Goal: Transaction & Acquisition: Purchase product/service

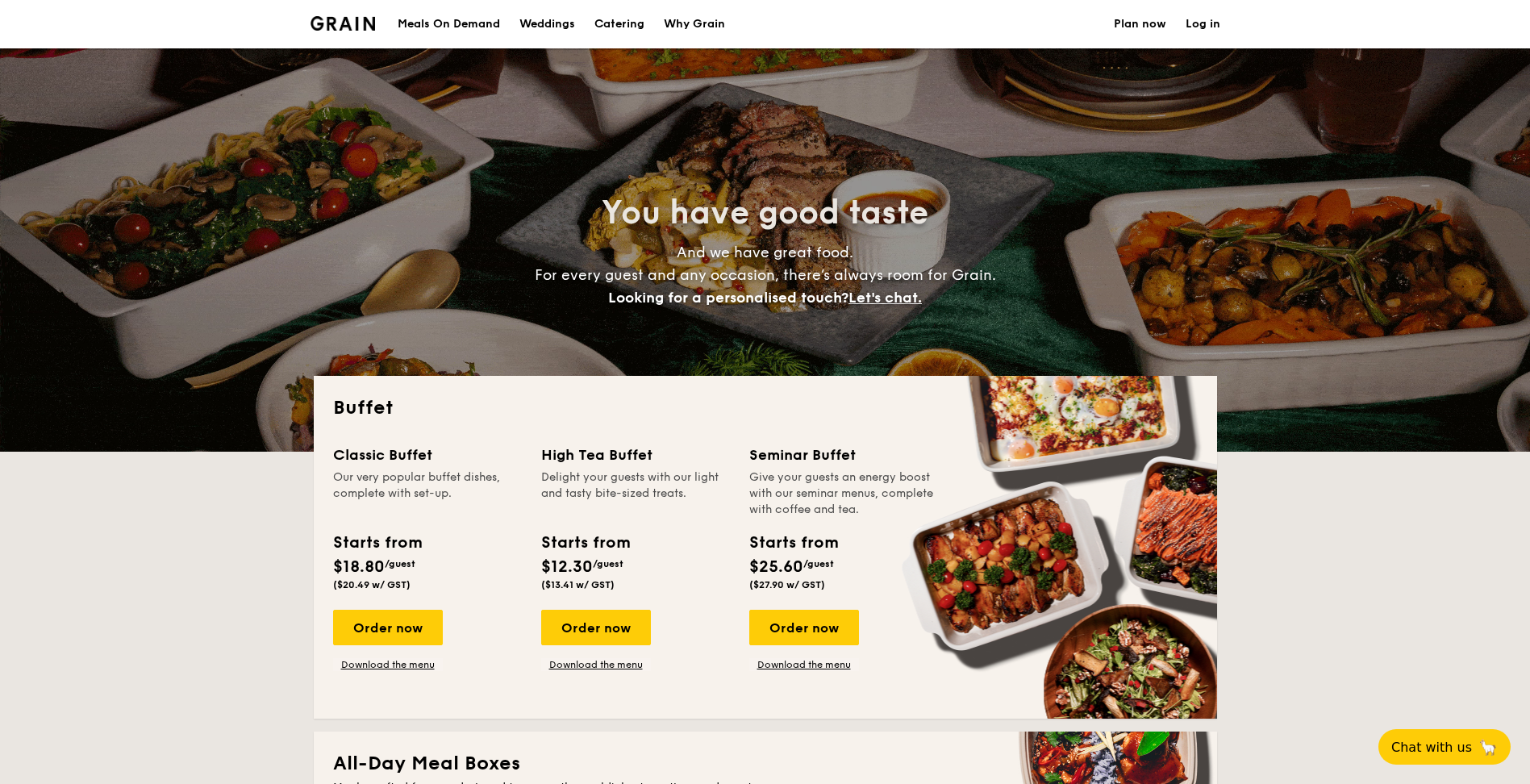
select select
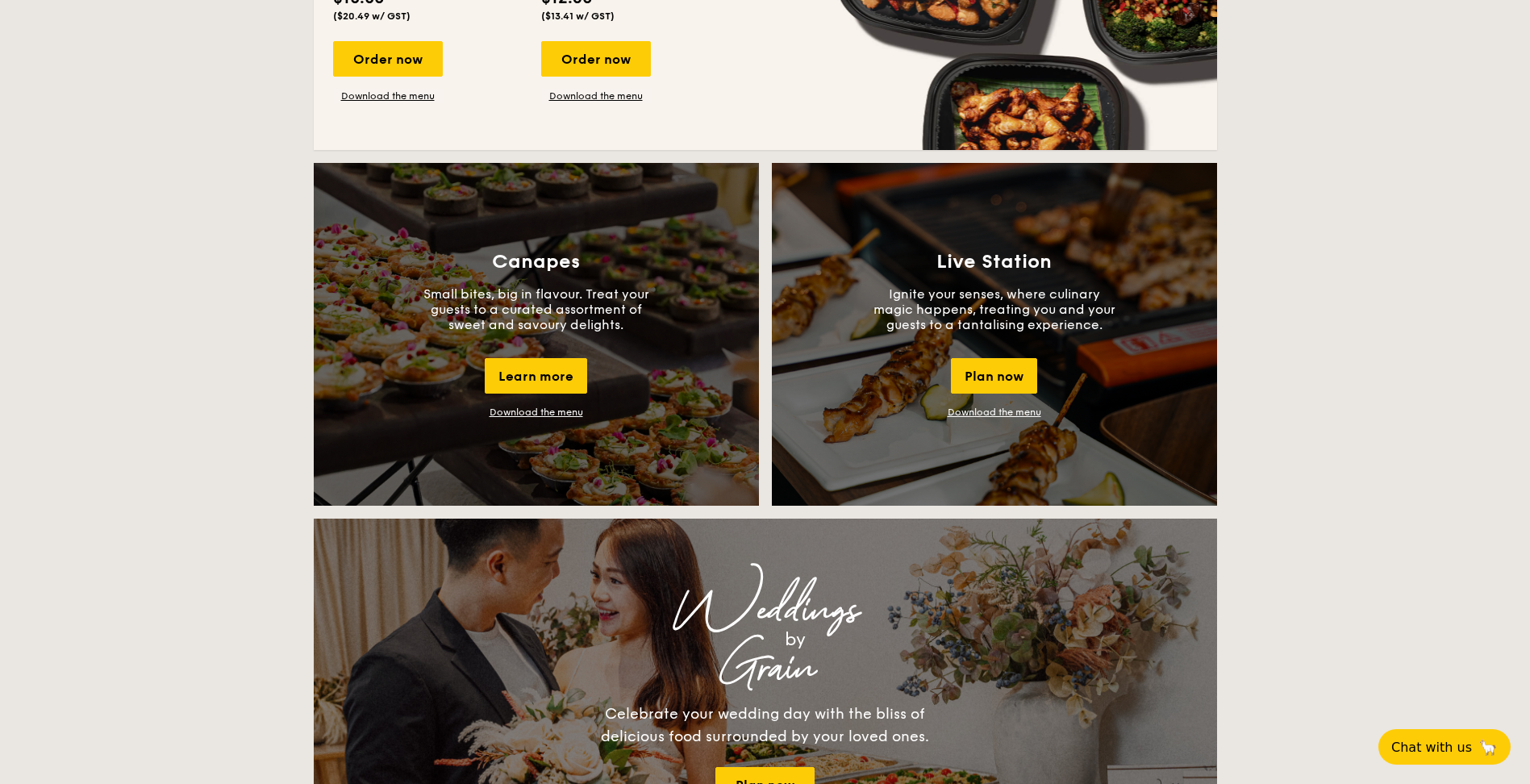
scroll to position [1278, 0]
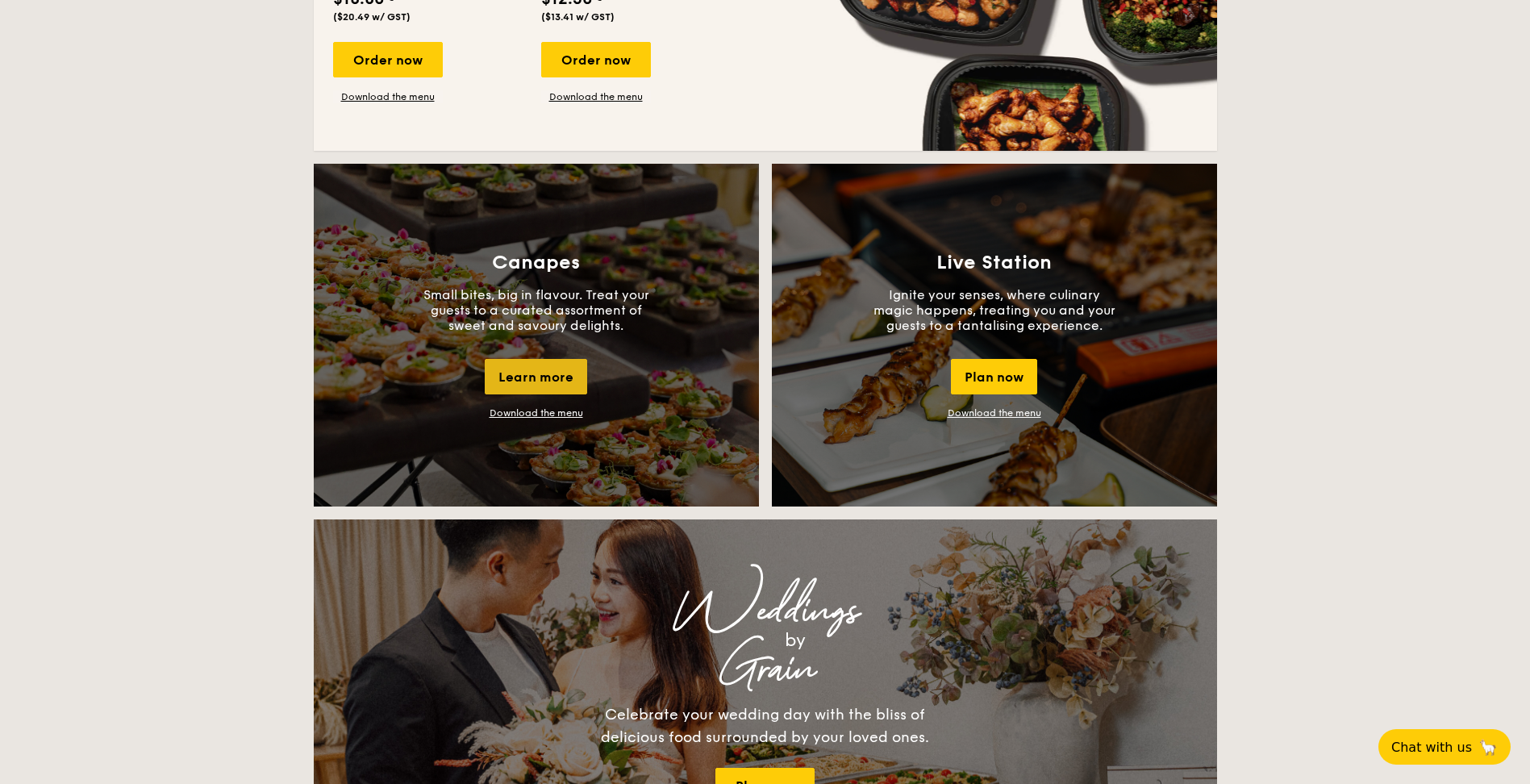
click at [554, 375] on div "Learn more" at bounding box center [535, 377] width 103 height 35
click at [541, 378] on div "Learn more" at bounding box center [535, 377] width 103 height 35
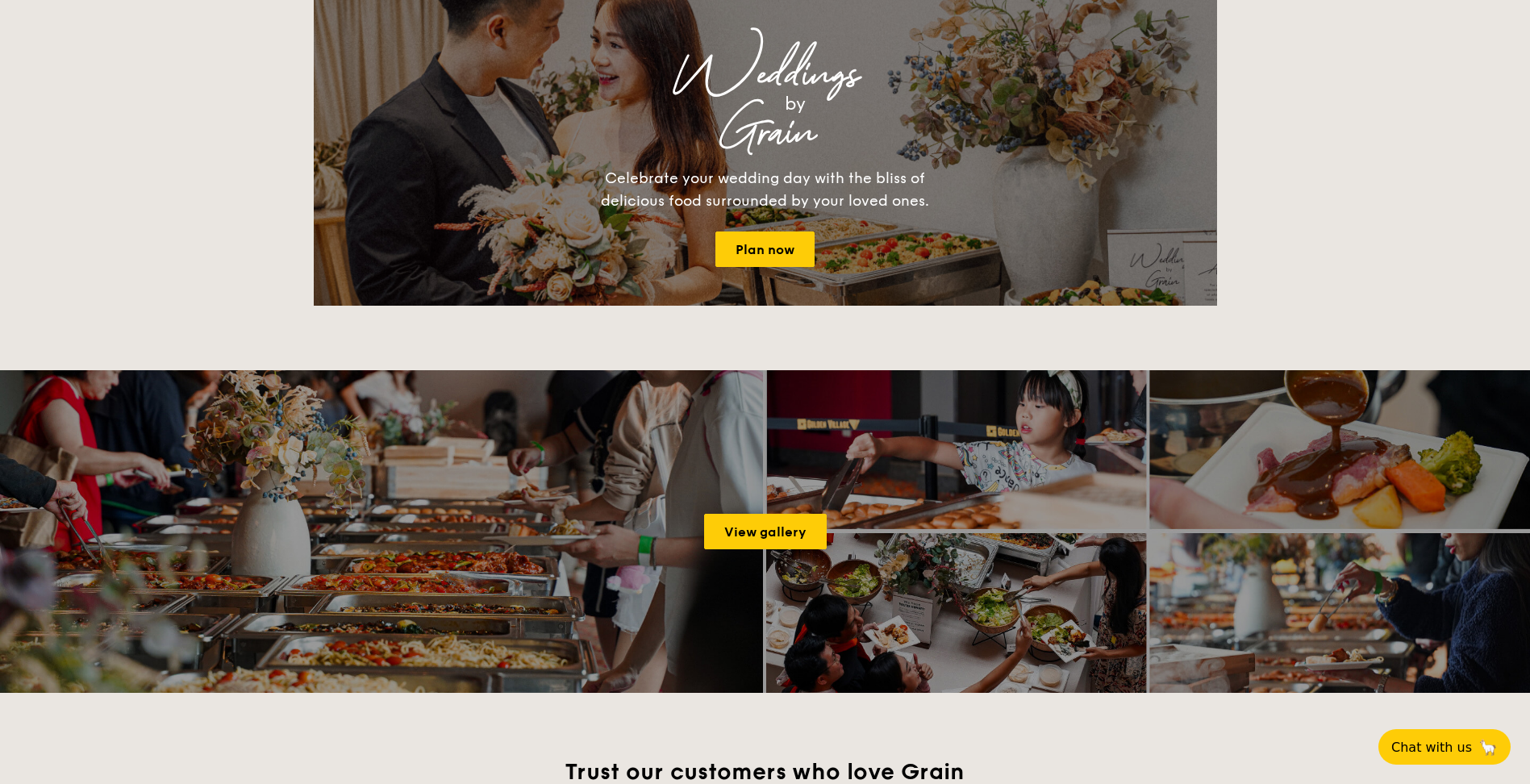
scroll to position [1814, 0]
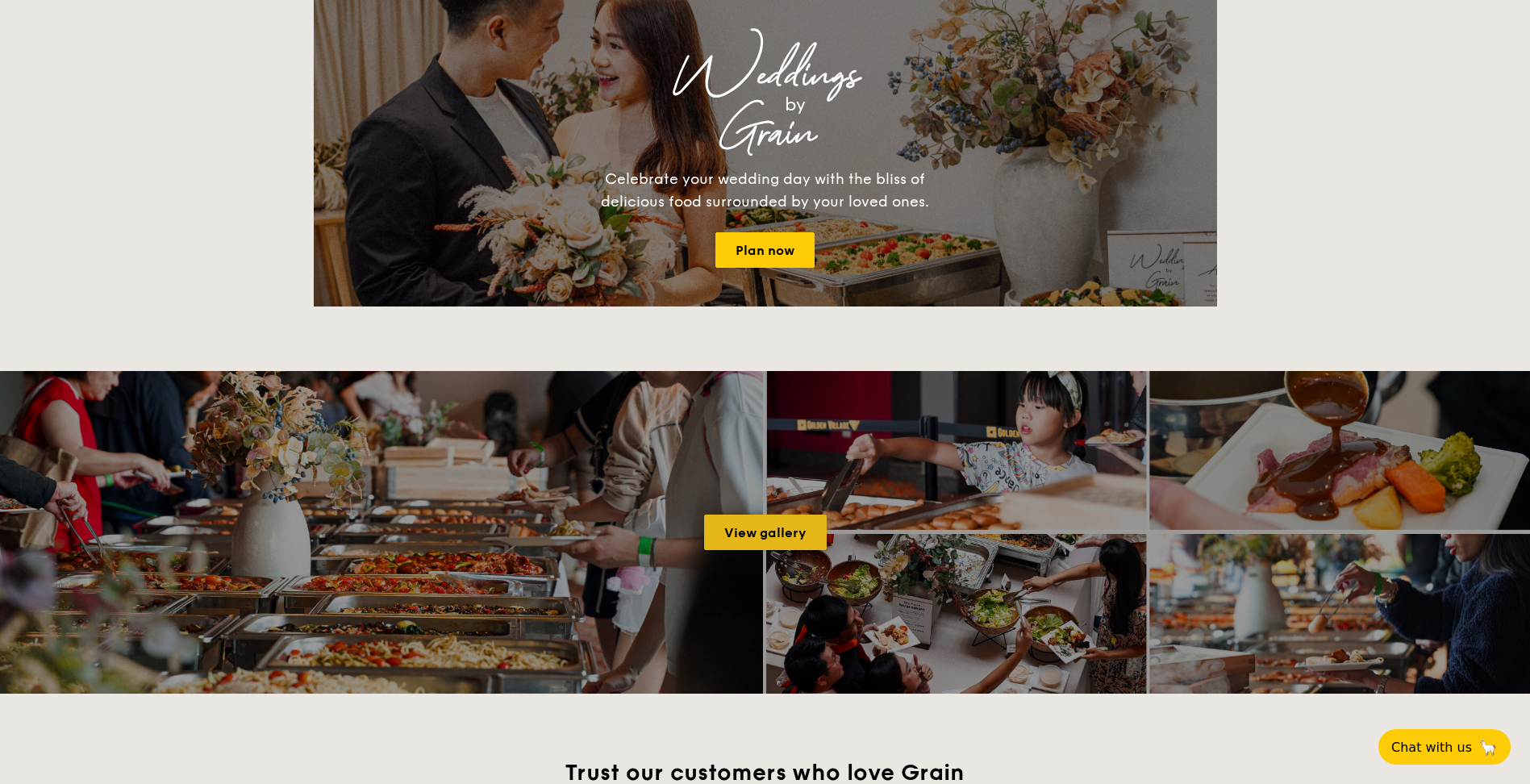
click at [788, 540] on link "View gallery" at bounding box center [765, 532] width 122 height 35
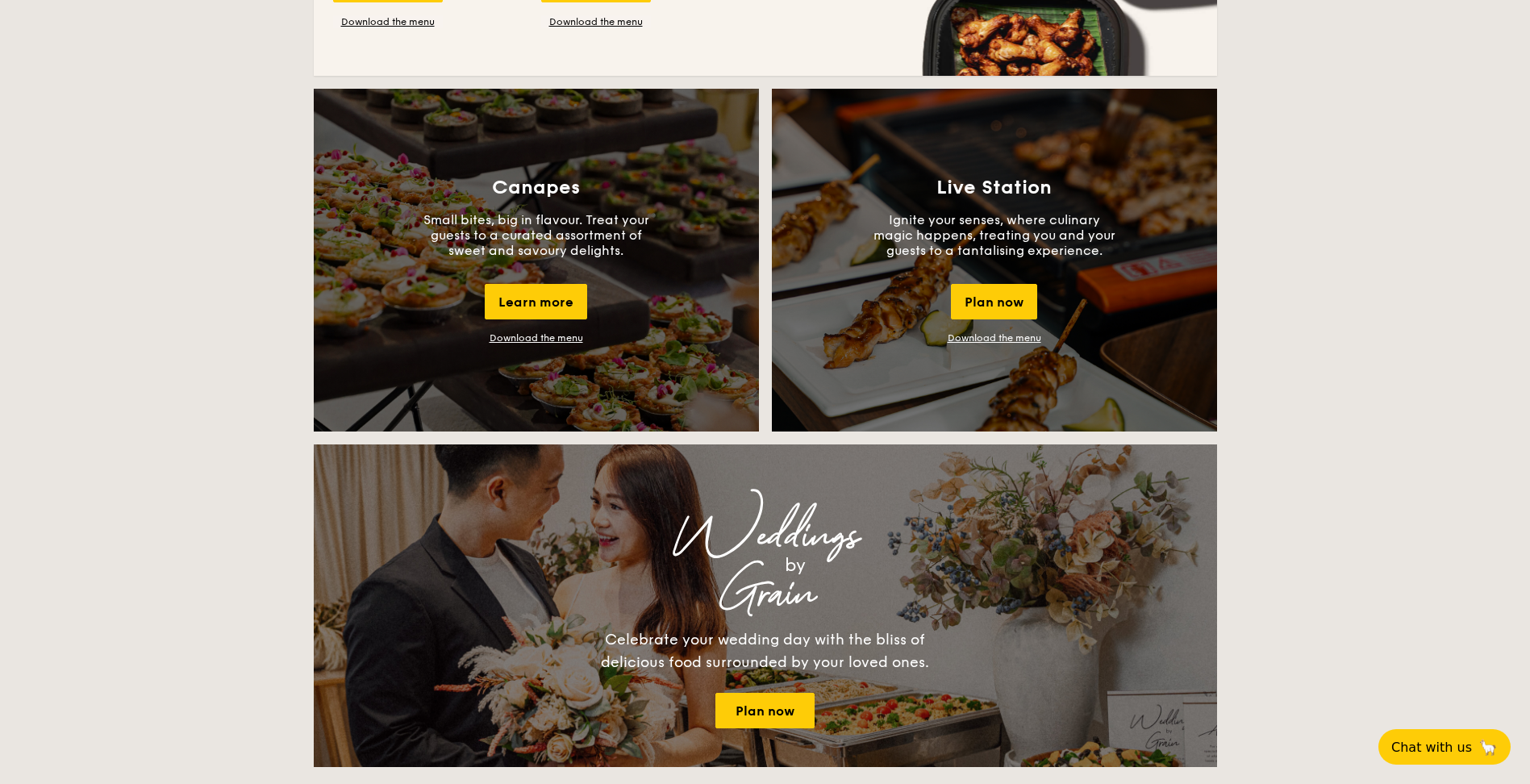
scroll to position [1352, 0]
click at [563, 311] on div "Learn more" at bounding box center [535, 302] width 103 height 35
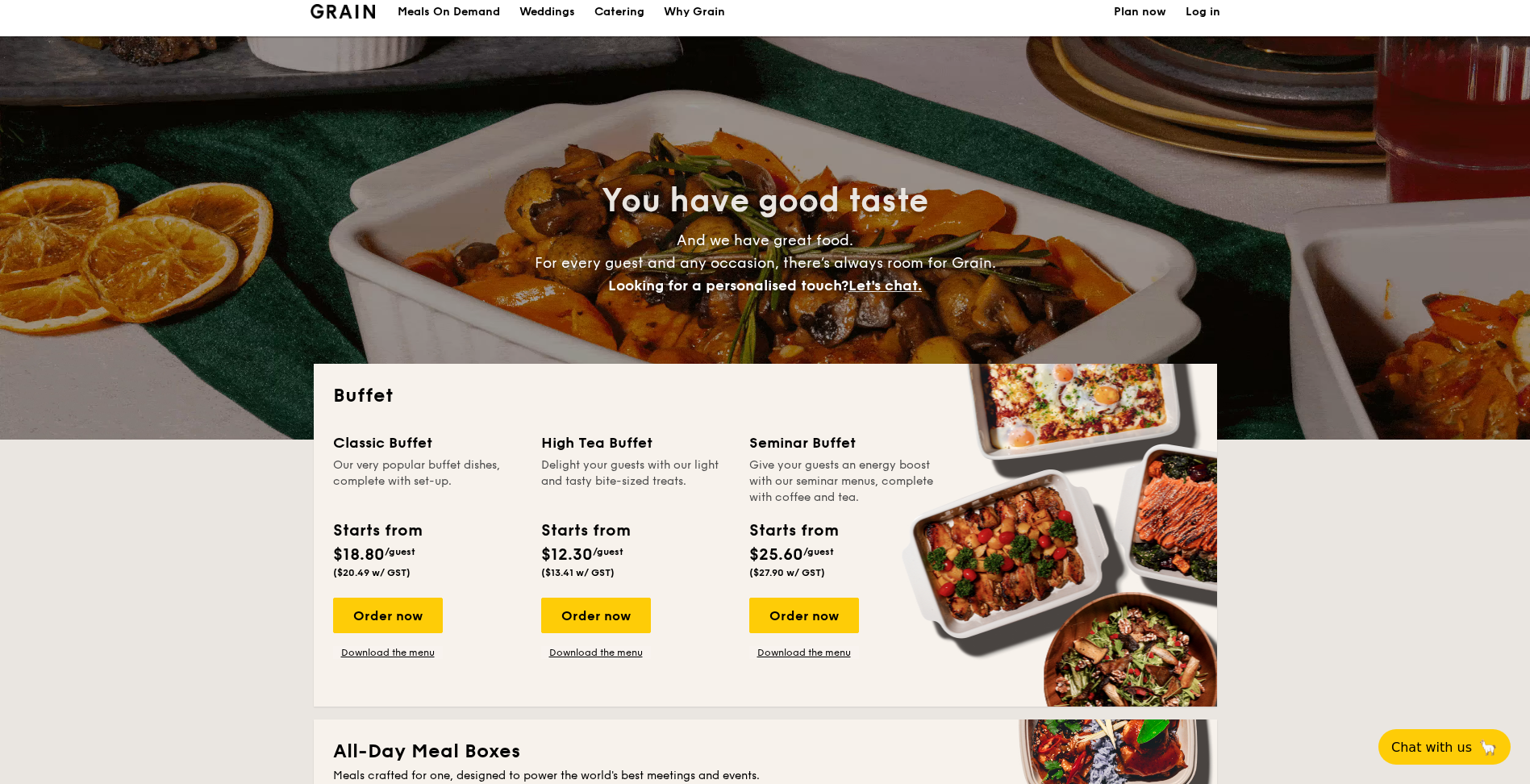
scroll to position [272, 0]
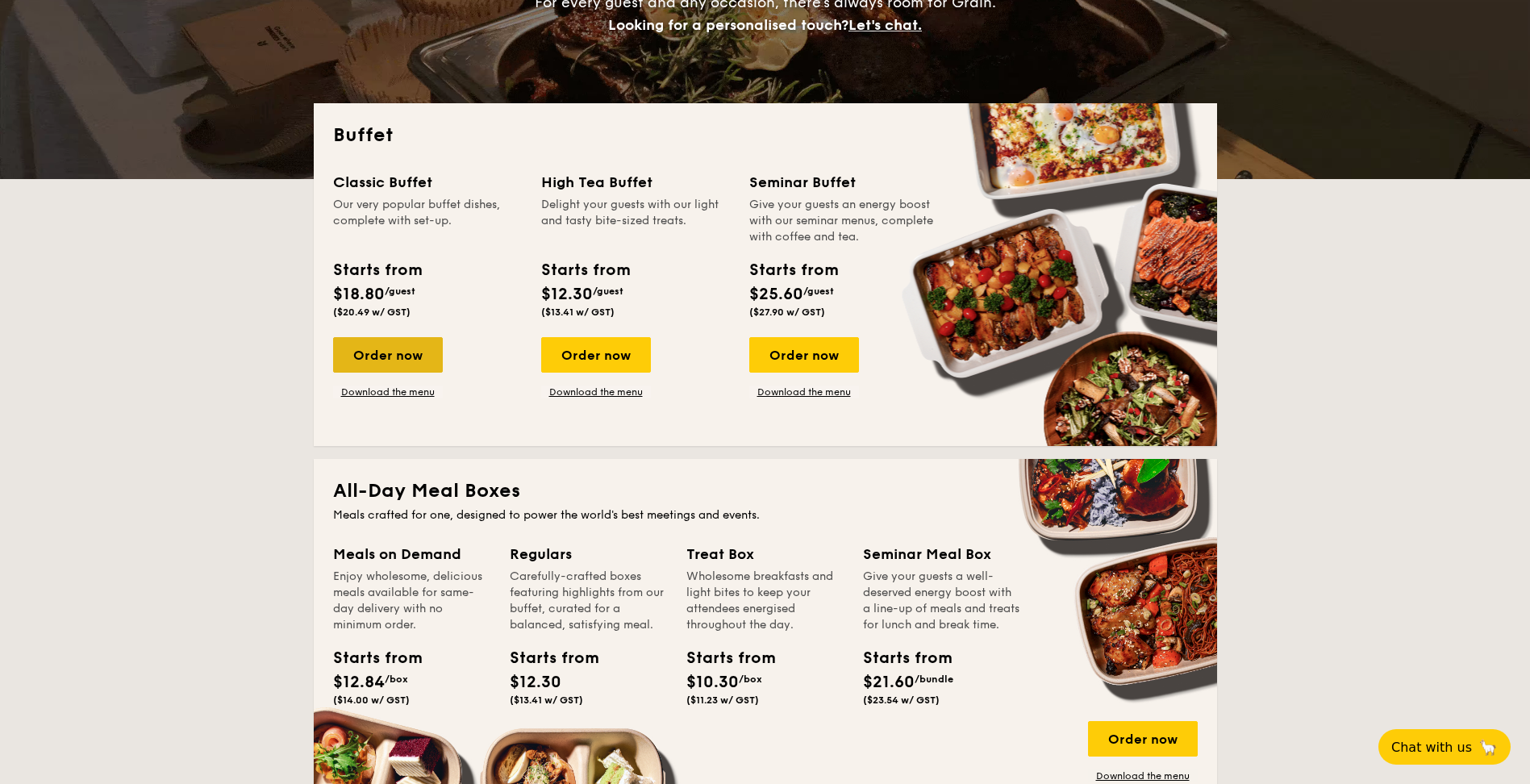
click at [397, 366] on div "Order now" at bounding box center [388, 355] width 109 height 35
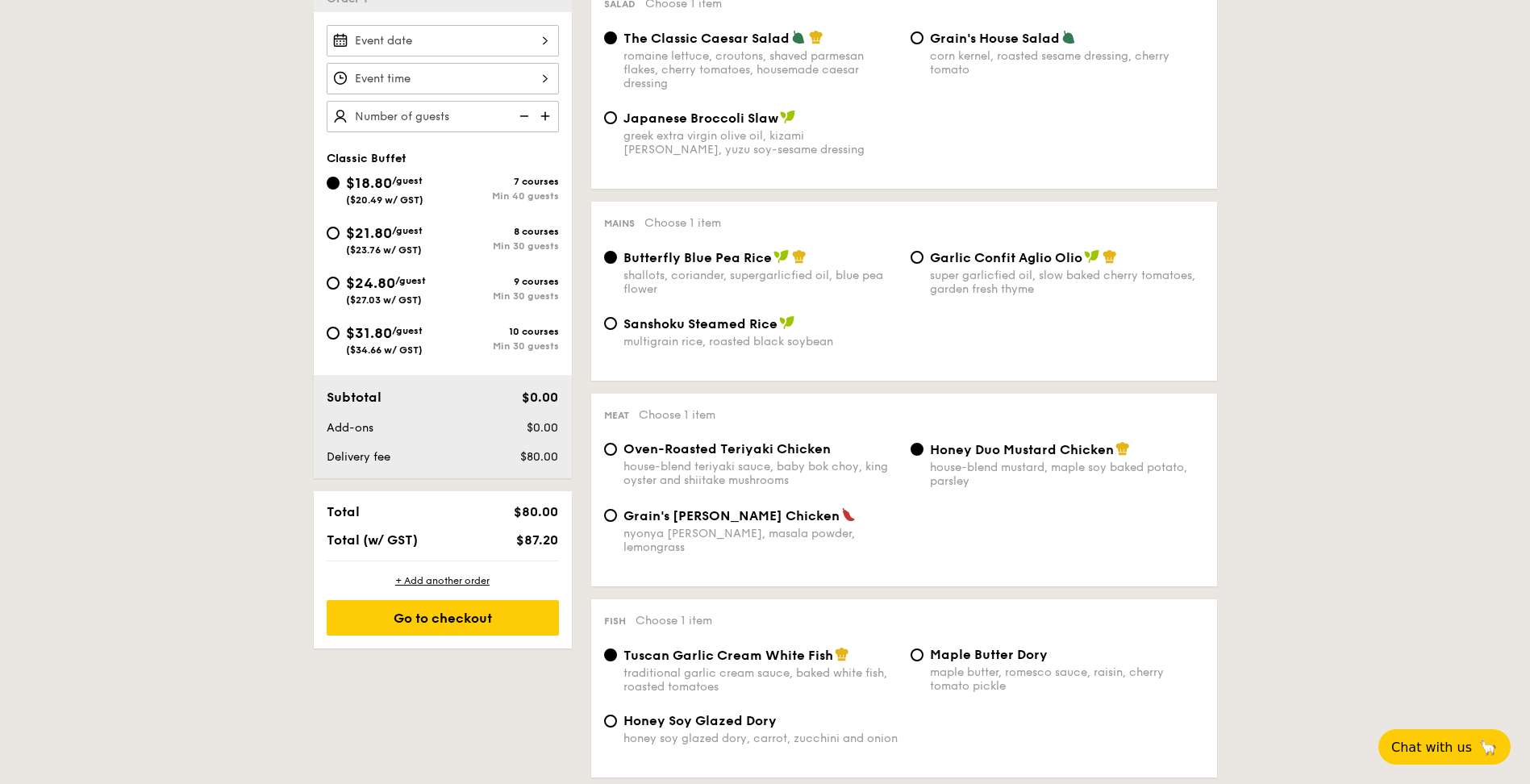
scroll to position [473, 0]
drag, startPoint x: 397, startPoint y: 289, endPoint x: 1221, endPoint y: 329, distance: 825.0
click at [395, 288] on span "$24.80" at bounding box center [370, 281] width 49 height 18
click at [340, 288] on input "$24.80 /guest ($27.03 w/ GST) 9 courses Min 30 guests" at bounding box center [333, 282] width 13 height 13
radio input "true"
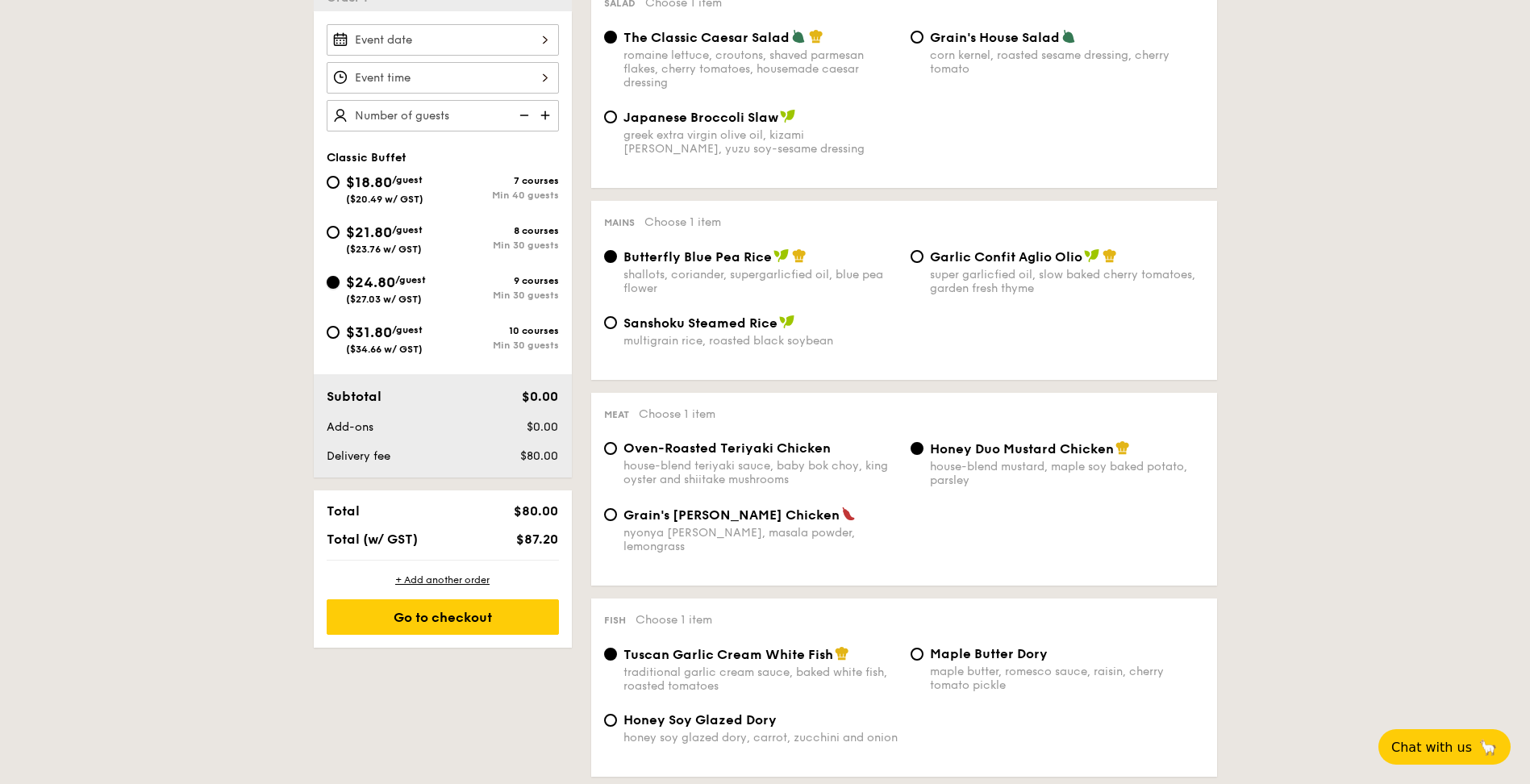
radio input "true"
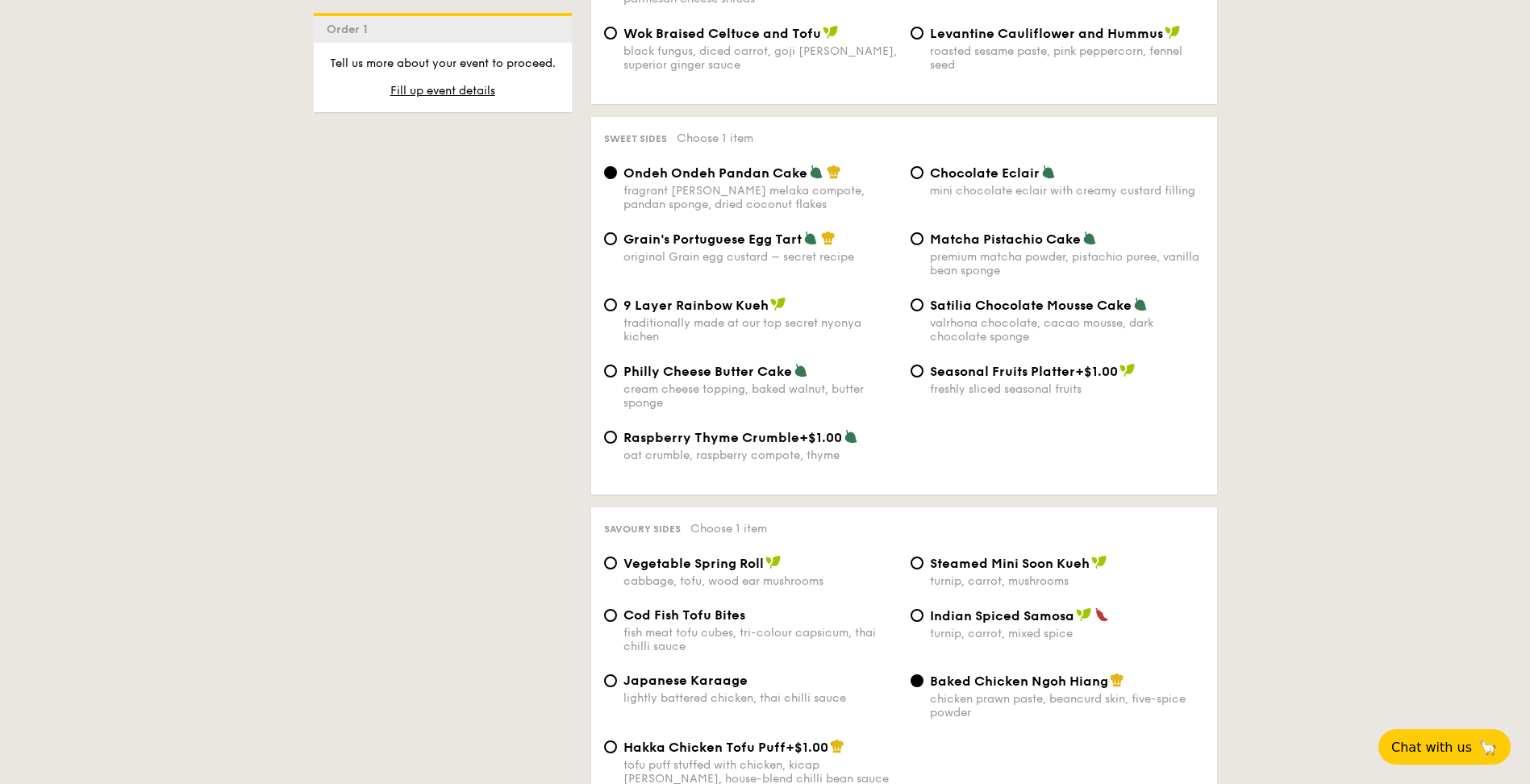
scroll to position [2333, 0]
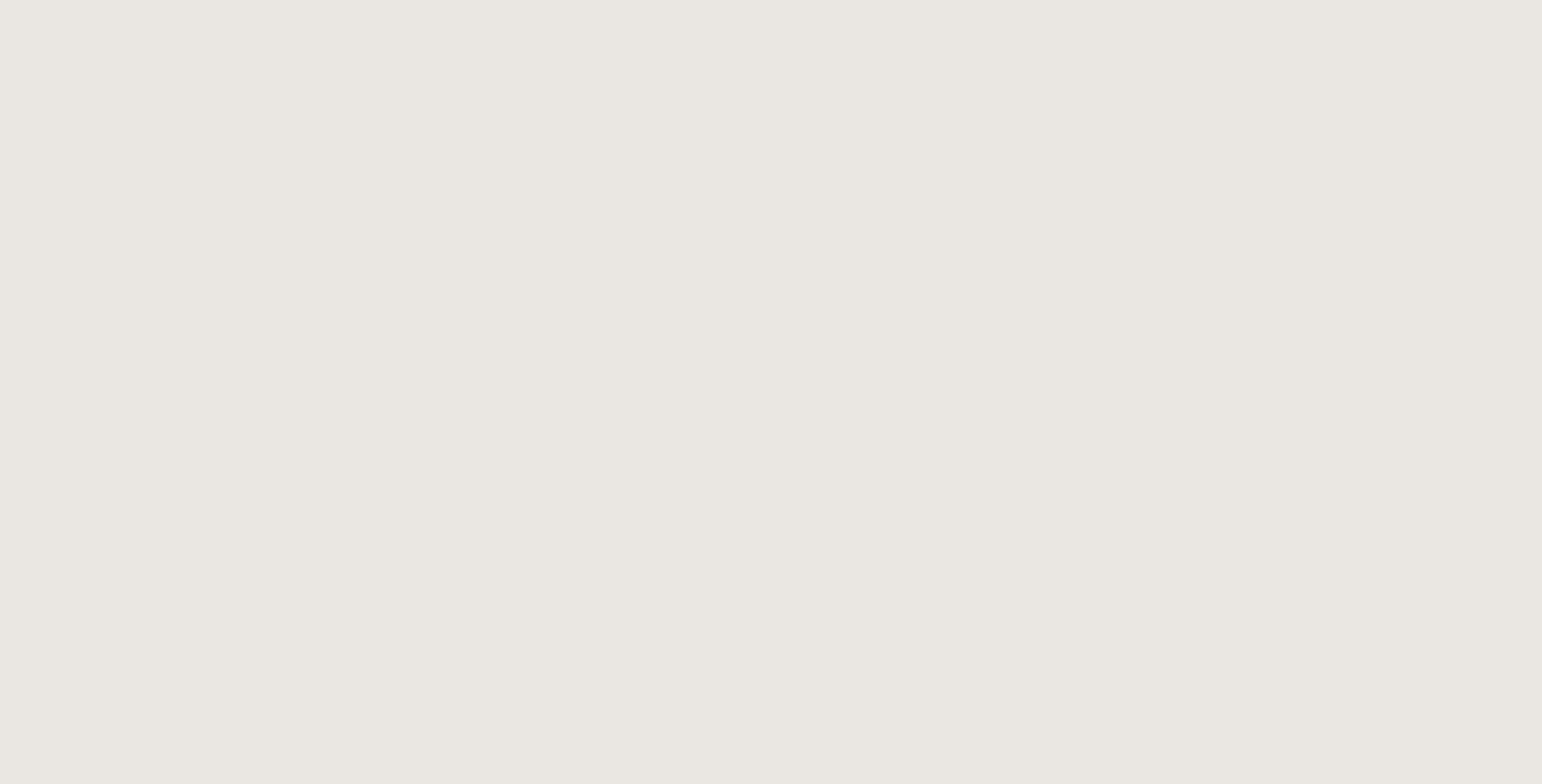
select select
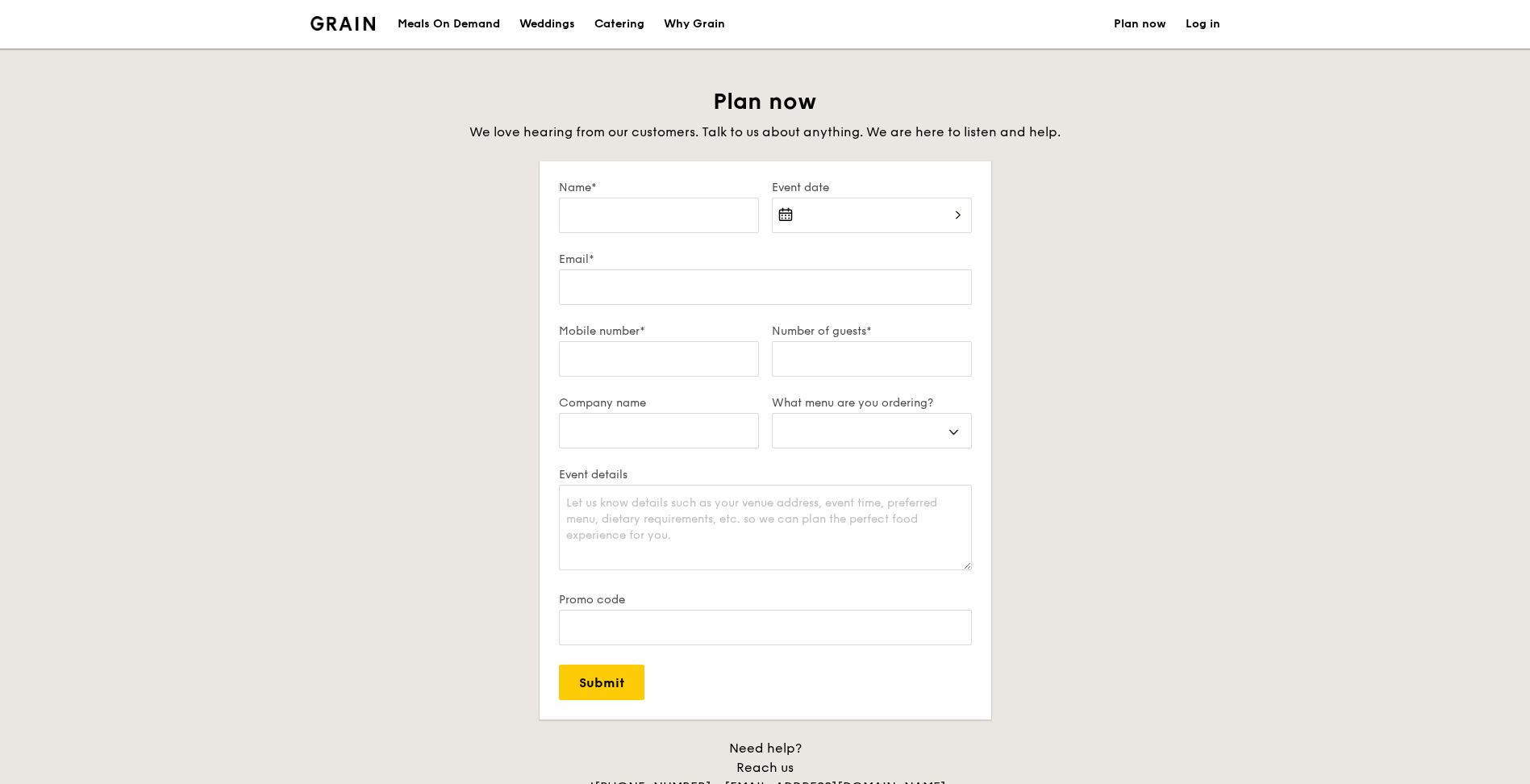
select select
